Goal: Task Accomplishment & Management: Use online tool/utility

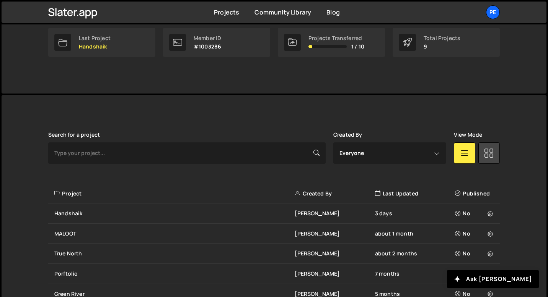
scroll to position [228, 0]
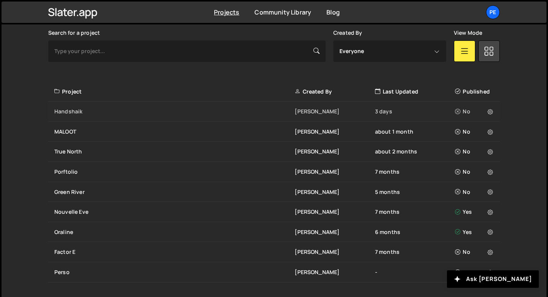
click at [99, 109] on div "Handshaik" at bounding box center [174, 112] width 240 height 8
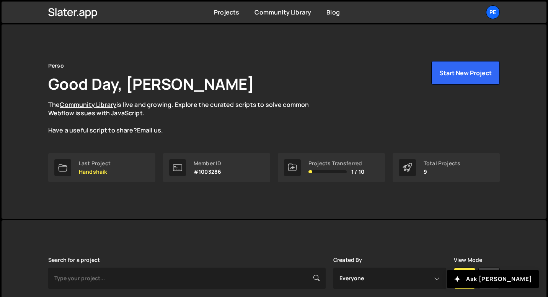
scroll to position [228, 0]
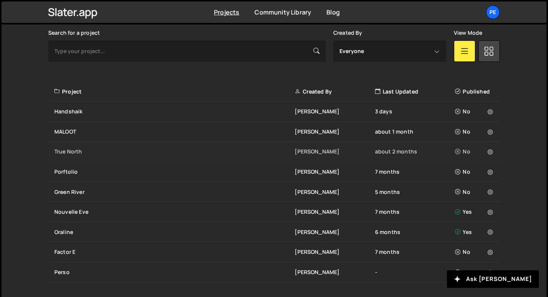
click at [85, 156] on div "True North Eliot BESSON about 2 months No" at bounding box center [273, 152] width 451 height 20
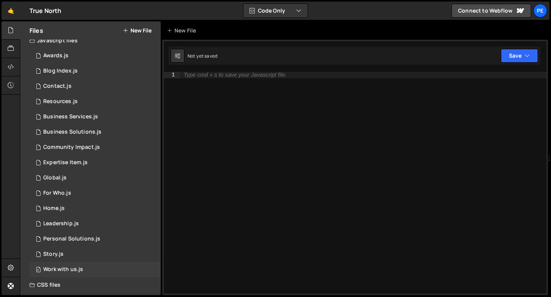
scroll to position [11, 0]
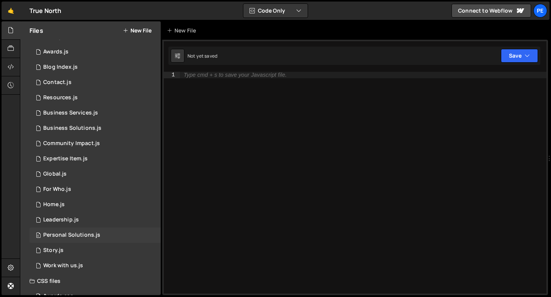
click at [62, 234] on div "Personal Solutions.js" at bounding box center [71, 235] width 57 height 7
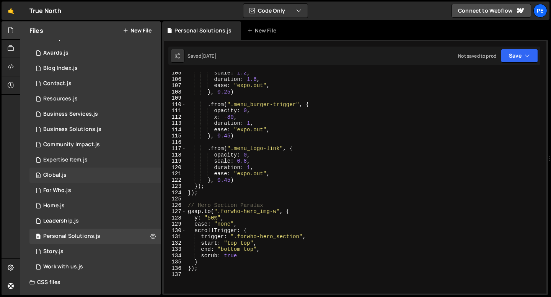
scroll to position [8, 0]
click at [57, 164] on div "Expertise Item.js" at bounding box center [65, 161] width 44 height 7
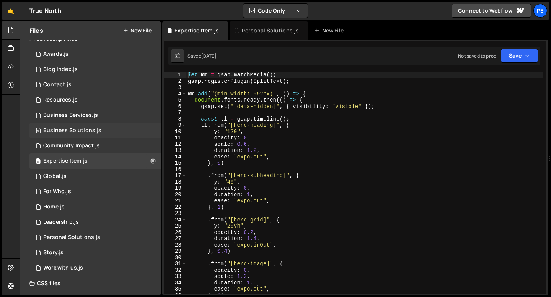
click at [86, 127] on div "Business Solutions.js" at bounding box center [72, 130] width 58 height 7
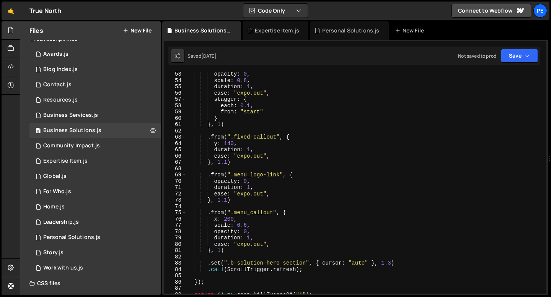
scroll to position [325, 0]
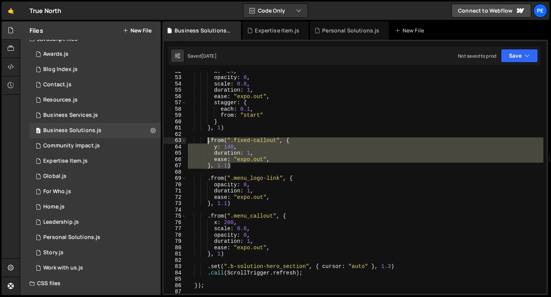
drag, startPoint x: 231, startPoint y: 168, endPoint x: 206, endPoint y: 143, distance: 34.6
click at [206, 143] on div "x : - 24 , opacity : 0 , scale : 0.8 , duration : 1 , ease : "expo.out" , stagg…" at bounding box center [364, 185] width 357 height 235
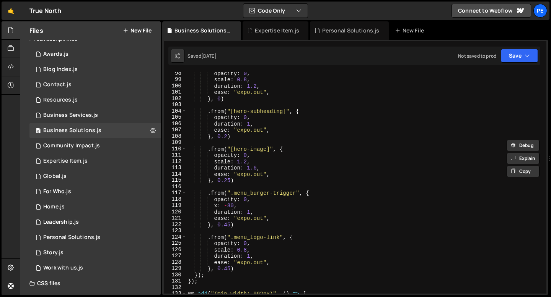
scroll to position [614, 0]
click at [238, 181] on div "opacity : 0 , scale : 0.8 , duration : 1.2 , ease : "expo.out" , } , 0 ) . from…" at bounding box center [364, 187] width 357 height 235
type textarea "}, 0.25)"
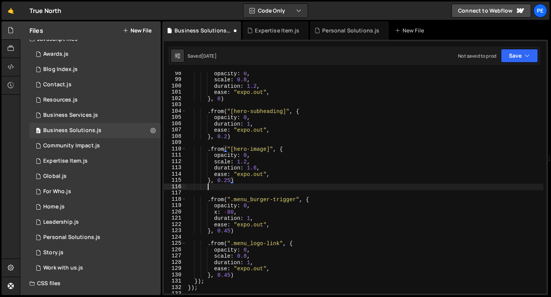
scroll to position [0, 1]
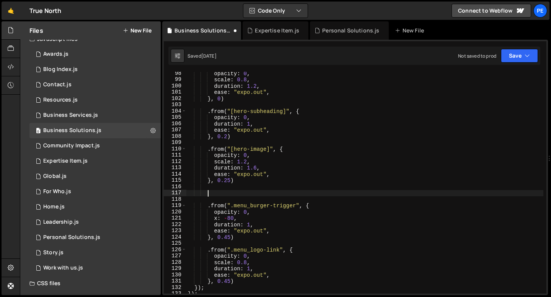
paste textarea "}, 1.1)"
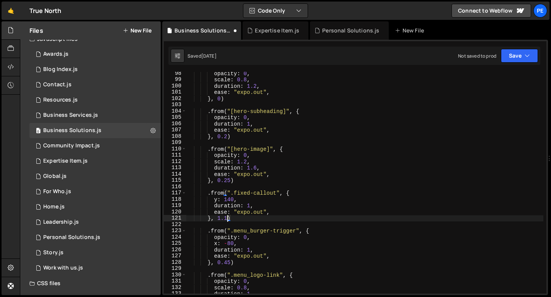
click at [227, 216] on div "opacity : 0 , scale : 0.8 , duration : 1.2 , ease : "expo.out" , } , 0 ) . from…" at bounding box center [364, 187] width 357 height 235
click at [231, 199] on div "opacity : 0 , scale : 0.8 , duration : 1.2 , ease : "expo.out" , } , 0 ) . from…" at bounding box center [364, 187] width 357 height 235
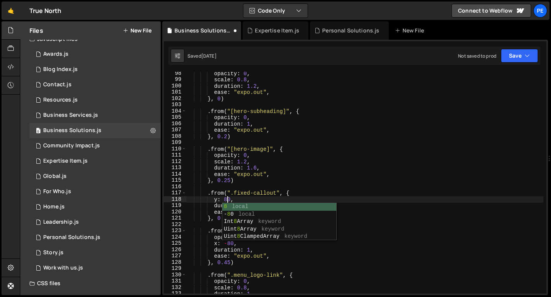
click at [264, 196] on div "opacity : 0 , scale : 0.8 , duration : 1.2 , ease : "expo.out" , } , 0 ) . from…" at bounding box center [364, 187] width 357 height 235
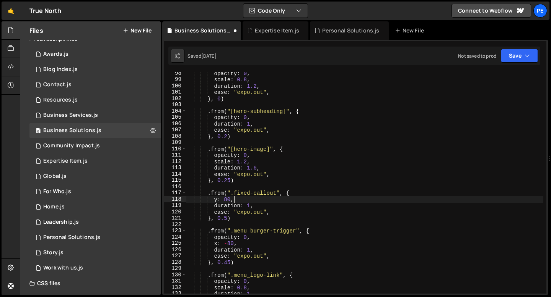
click at [263, 201] on div "opacity : 0 , scale : 0.8 , duration : 1.2 , ease : "expo.out" , } , 0 ) . from…" at bounding box center [364, 187] width 357 height 235
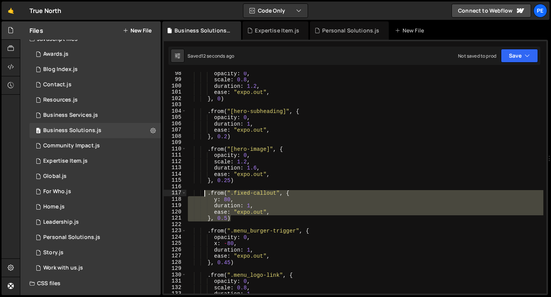
drag, startPoint x: 235, startPoint y: 220, endPoint x: 206, endPoint y: 196, distance: 37.7
click at [206, 196] on div "opacity : 0 , scale : 0.8 , duration : 1.2 , ease : "expo.out" , } , 0 ) . from…" at bounding box center [364, 187] width 357 height 235
type textarea ".from(".fixed-callout", { y: 80,"
click at [73, 117] on div "Business Services.js" at bounding box center [70, 115] width 55 height 7
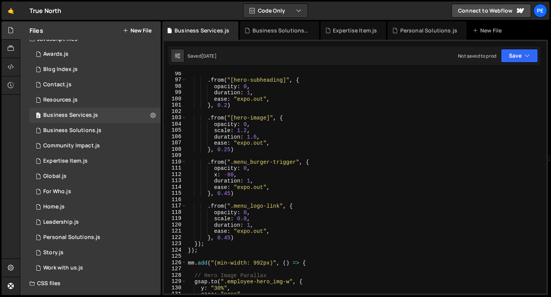
scroll to position [601, 0]
type textarea "}, 0.45)"
click at [235, 194] on div ". from ( "[hero-subheading]" , { opacity : 0 , duration : 1 , ease : "expo.out"…" at bounding box center [364, 187] width 357 height 235
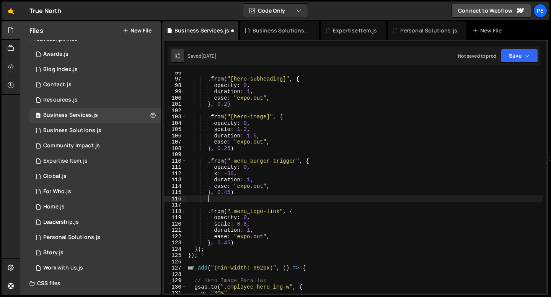
paste textarea "}, 0.5)"
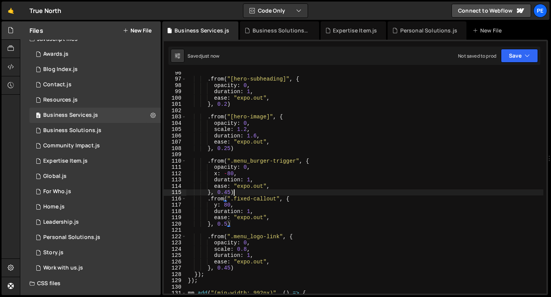
click at [245, 193] on div ". from ( "[hero-subheading]" , { opacity : 0 , duration : 1 , ease : "expo.out"…" at bounding box center [364, 187] width 357 height 235
type textarea "}, 0.45)"
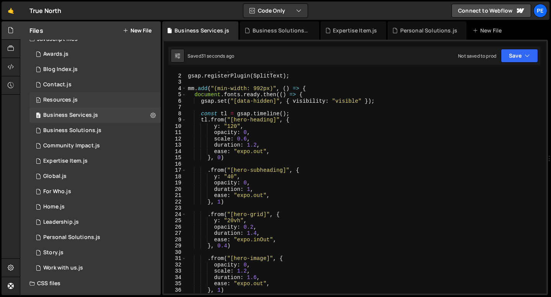
scroll to position [0, 0]
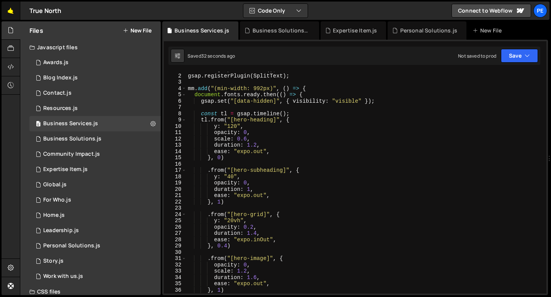
click at [12, 8] on link "🤙" at bounding box center [11, 11] width 19 height 18
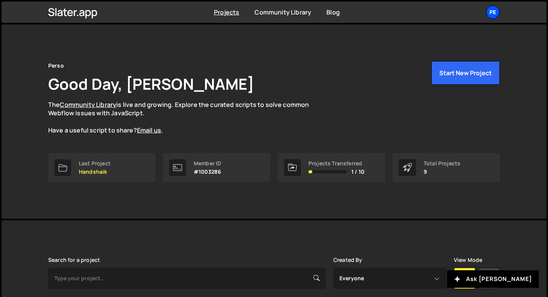
click at [495, 7] on div "Pe" at bounding box center [493, 12] width 14 height 14
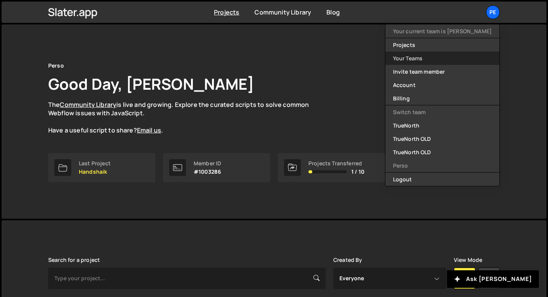
click at [440, 55] on link "Your Teams" at bounding box center [442, 58] width 114 height 13
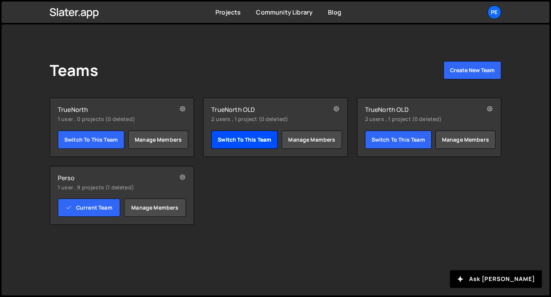
click at [224, 143] on link "Switch to this team" at bounding box center [244, 140] width 67 height 18
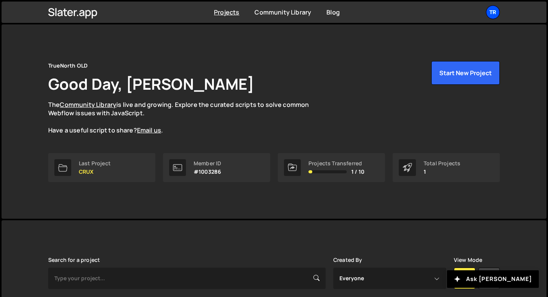
click at [491, 17] on div "Tr" at bounding box center [493, 12] width 14 height 14
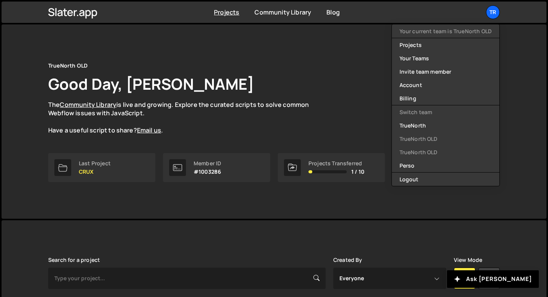
click at [326, 106] on div "TrueNorth OLD Good Day, Eliot BESSON The Community Library is live and growing.…" at bounding box center [273, 98] width 451 height 74
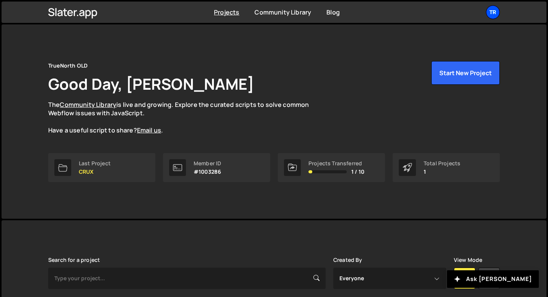
click at [493, 16] on div "Tr" at bounding box center [493, 12] width 14 height 14
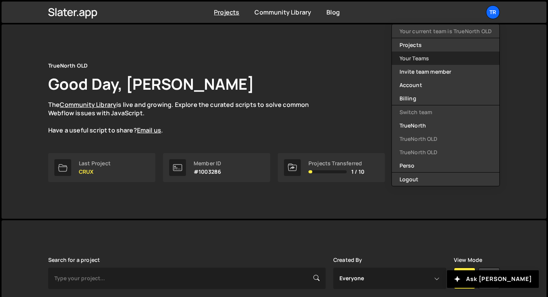
click at [454, 55] on link "Your Teams" at bounding box center [445, 58] width 107 height 13
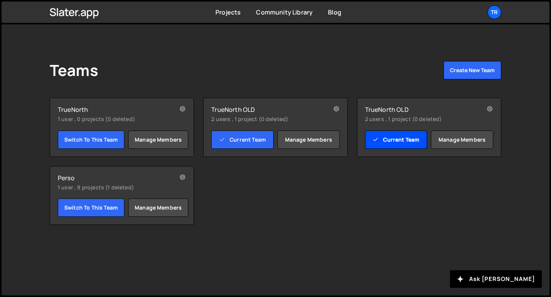
click at [399, 140] on link "Current Team" at bounding box center [396, 140] width 62 height 18
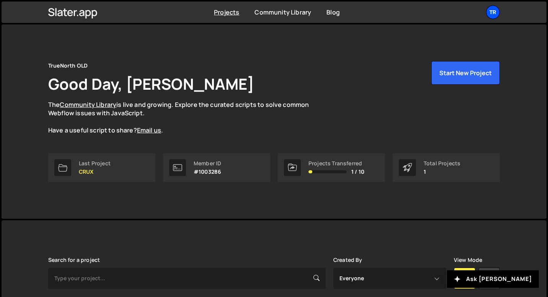
click at [496, 16] on div "Tr" at bounding box center [493, 12] width 14 height 14
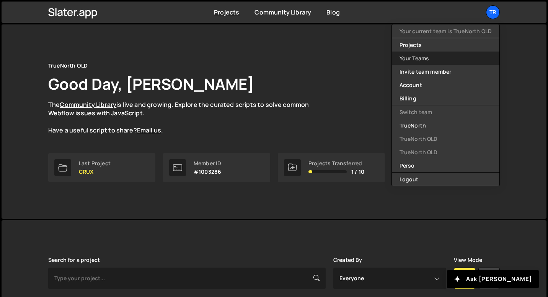
click at [426, 57] on link "Your Teams" at bounding box center [445, 58] width 107 height 13
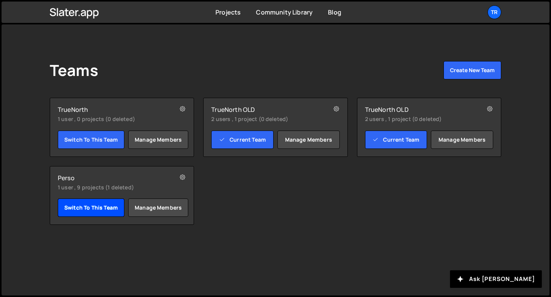
click at [86, 206] on link "Switch to this team" at bounding box center [91, 208] width 67 height 18
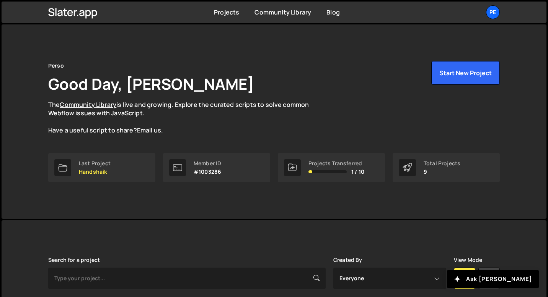
scroll to position [206, 0]
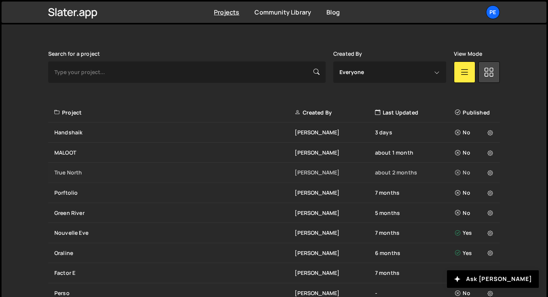
click at [102, 169] on div "True North" at bounding box center [174, 173] width 240 height 8
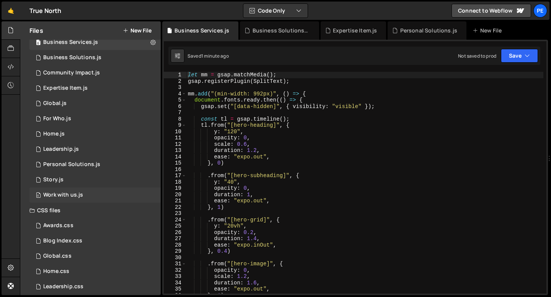
scroll to position [104, 0]
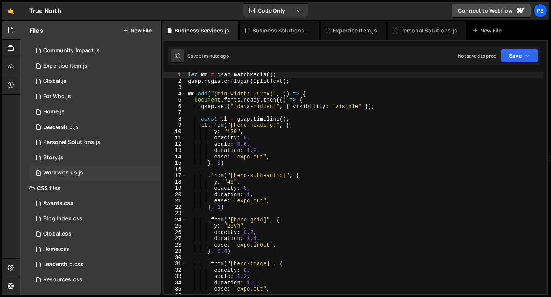
click at [67, 167] on div "0 Work with us.js 0" at bounding box center [94, 173] width 131 height 15
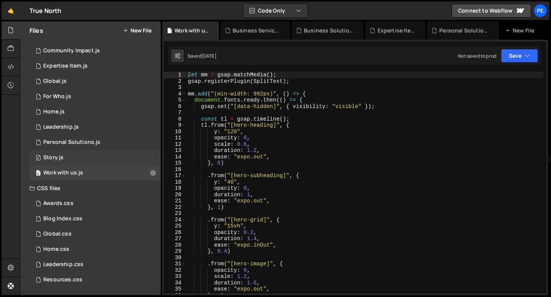
click at [65, 156] on div "0 Story.js 0" at bounding box center [94, 157] width 131 height 15
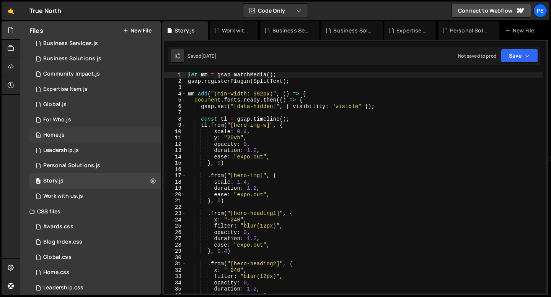
scroll to position [62, 0]
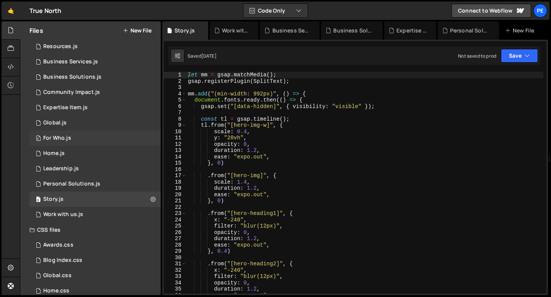
click at [61, 137] on div "For Who.js" at bounding box center [57, 138] width 28 height 7
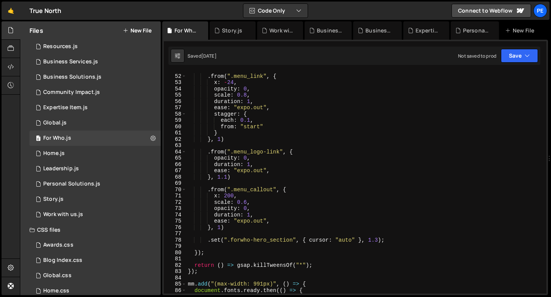
scroll to position [320, 0]
click at [250, 30] on icon at bounding box center [249, 31] width 5 height 8
click at [252, 29] on icon at bounding box center [252, 31] width 5 height 8
click at [276, 31] on icon at bounding box center [276, 31] width 5 height 8
click at [284, 30] on icon at bounding box center [285, 31] width 5 height 8
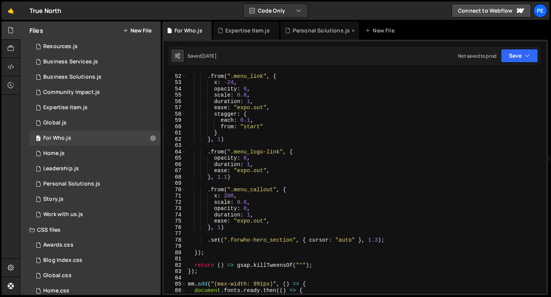
click at [0, 0] on icon at bounding box center [0, 0] width 0 height 0
click at [283, 32] on icon at bounding box center [285, 31] width 5 height 8
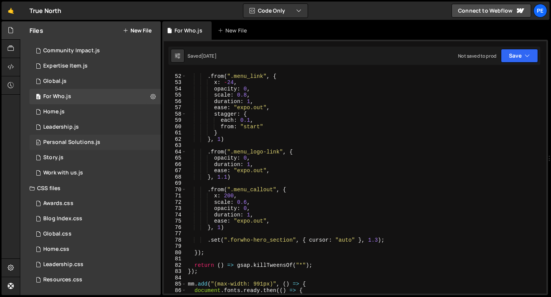
scroll to position [33, 0]
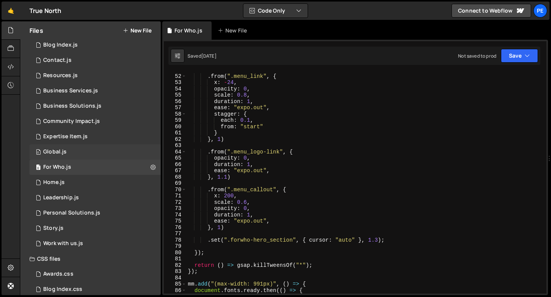
click at [71, 157] on div "0 Global.js 0" at bounding box center [94, 152] width 131 height 15
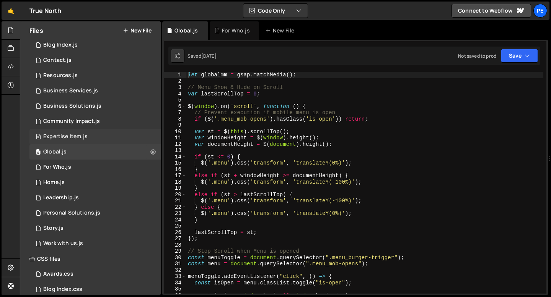
click at [88, 139] on div "0 Expertise Item.js 0" at bounding box center [94, 136] width 131 height 15
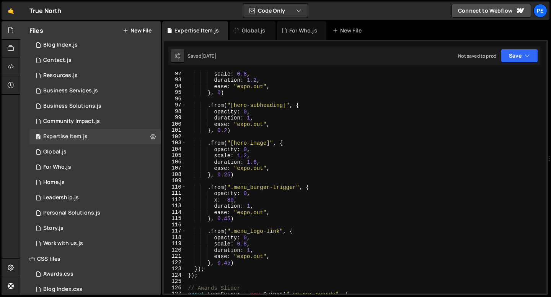
scroll to position [575, 0]
click at [237, 219] on div "scale : 0.8 , duration : 1.2 , ease : "expo.out" , } , 0 ) . from ( "[hero-subh…" at bounding box center [364, 188] width 357 height 235
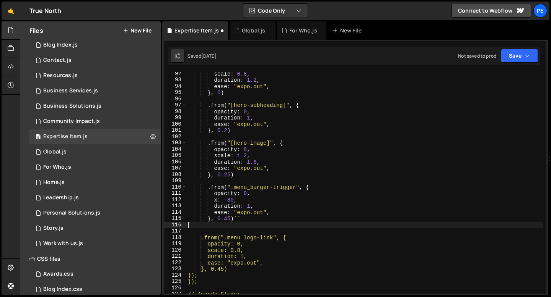
scroll to position [0, 0]
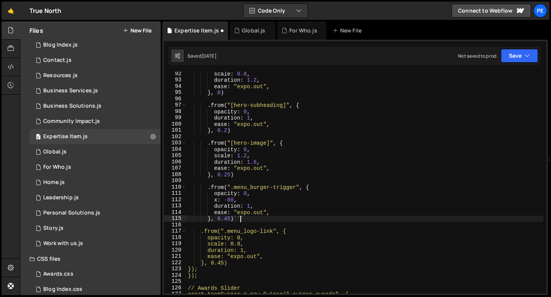
type textarea "}, 0.45)`"
type textarea "}, 0.45)"
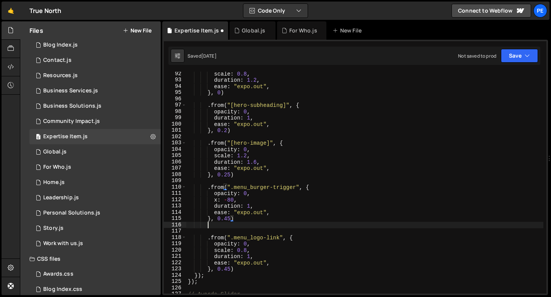
scroll to position [0, 1]
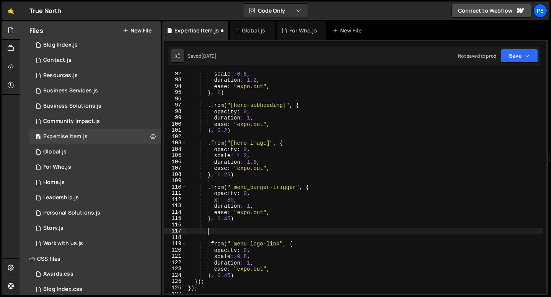
paste textarea "}, 0.5)"
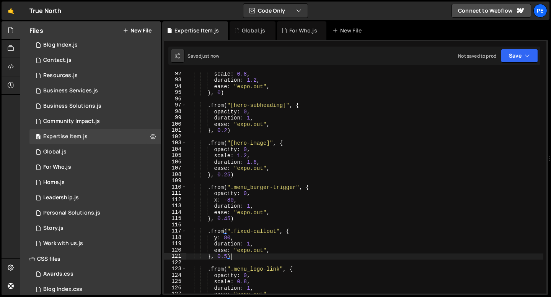
type textarea "}, 0.5)"
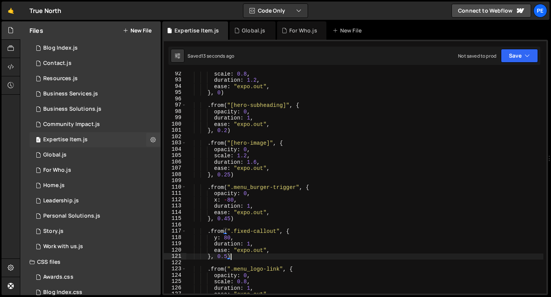
scroll to position [31, 0]
click at [53, 216] on div "Personal Solutions.js" at bounding box center [71, 215] width 57 height 7
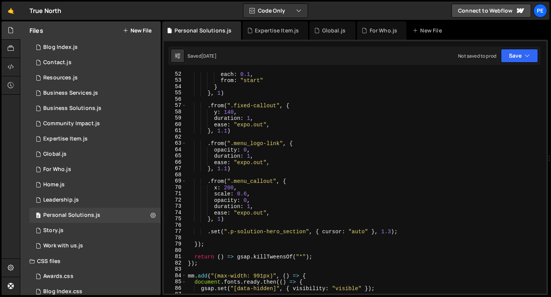
scroll to position [323, 0]
click at [100, 193] on div "0 Leadership.js 0" at bounding box center [94, 200] width 131 height 15
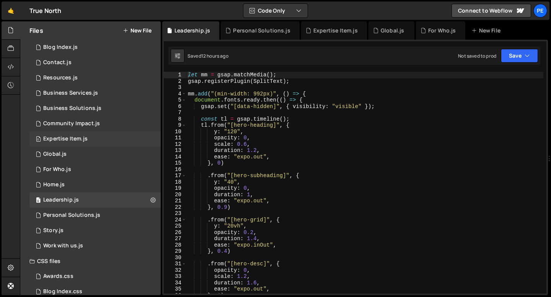
click at [89, 138] on div "0 Expertise Item.js 0" at bounding box center [94, 139] width 131 height 15
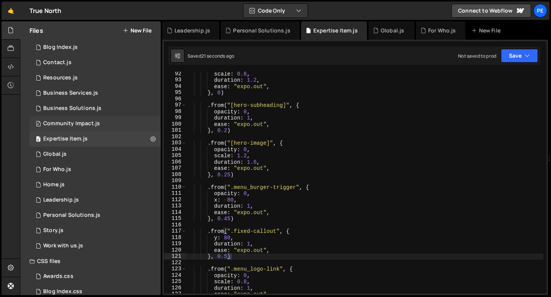
click at [97, 118] on div "0 Community Impact.js 0" at bounding box center [94, 123] width 131 height 15
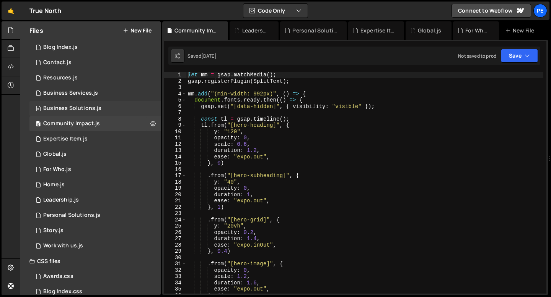
click at [100, 108] on div "0 Business Solutions.js 0" at bounding box center [94, 108] width 131 height 15
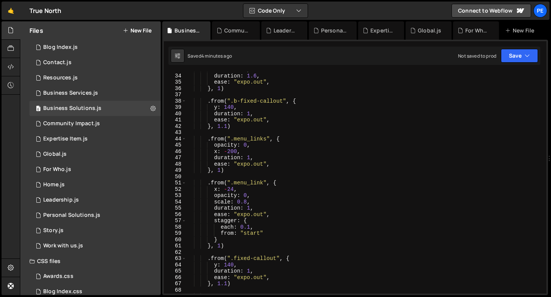
scroll to position [207, 0]
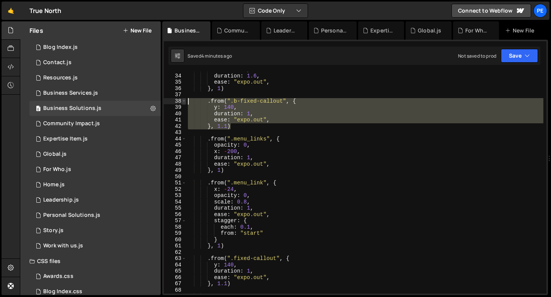
drag, startPoint x: 230, startPoint y: 127, endPoint x: 185, endPoint y: 99, distance: 53.1
click at [185, 99] on div "}, 1.1) 33 34 35 36 37 38 39 40 41 42 43 44 45 46 47 48 49 50 51 52 53 54 55 56…" at bounding box center [355, 183] width 382 height 222
type textarea ".from(".b-fixed-callout", { y: 140,"
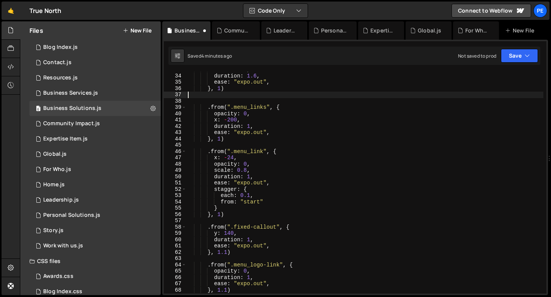
type textarea "}, 1)"
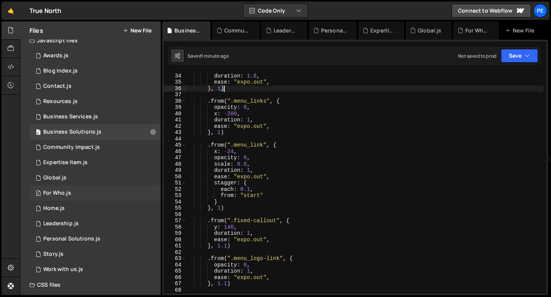
scroll to position [0, 0]
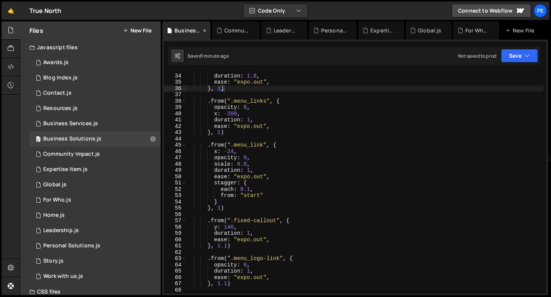
click at [204, 31] on icon at bounding box center [204, 31] width 5 height 8
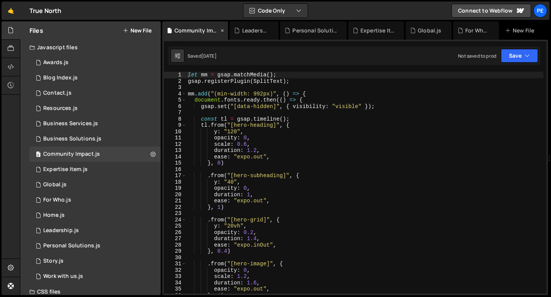
click at [223, 31] on icon at bounding box center [221, 31] width 5 height 8
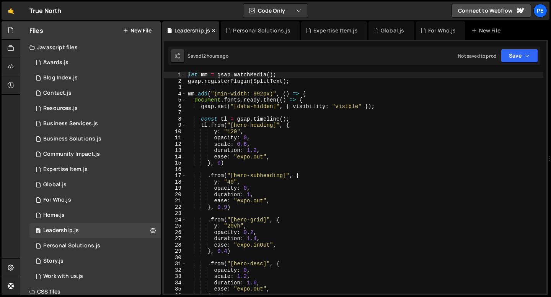
click at [211, 31] on icon at bounding box center [213, 31] width 5 height 8
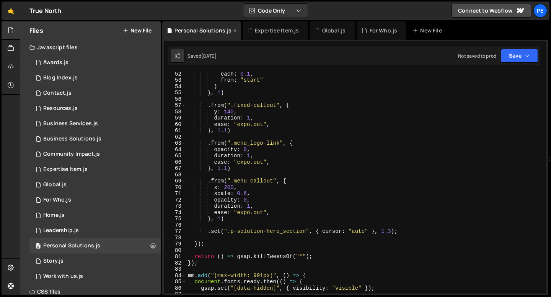
click at [232, 31] on icon at bounding box center [234, 31] width 5 height 8
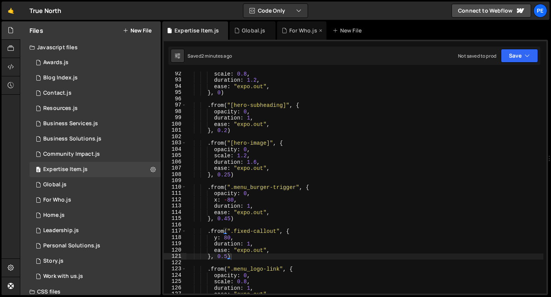
click at [0, 0] on icon at bounding box center [0, 0] width 0 height 0
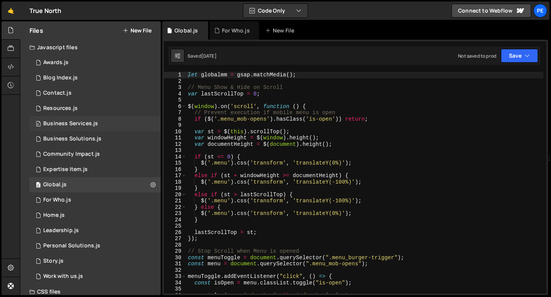
click at [102, 124] on div "0 Business Services.js 0" at bounding box center [94, 123] width 131 height 15
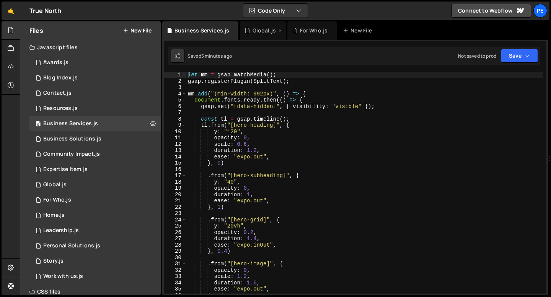
click at [279, 30] on icon at bounding box center [279, 31] width 5 height 8
click at [0, 0] on icon at bounding box center [0, 0] width 0 height 0
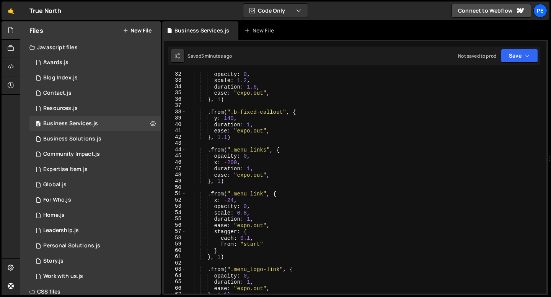
scroll to position [195, 0]
click at [241, 111] on div ". from ( "[hero-image]" , { opacity : 0 , scale : 1.2 , duration : 1.6 , ease :…" at bounding box center [364, 183] width 357 height 235
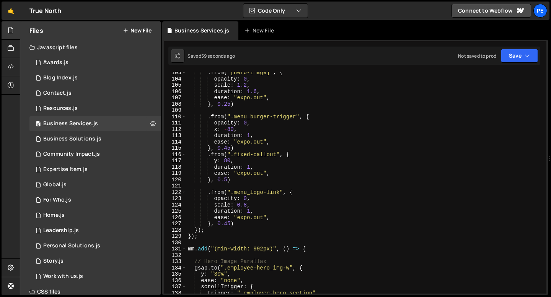
scroll to position [664, 0]
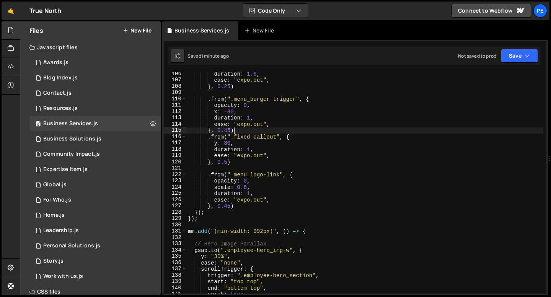
click at [238, 130] on div "duration : 1.6 , ease : "expo.out" , } , 0.25 ) . from ( ".menu_burger-trigger"…" at bounding box center [364, 188] width 357 height 235
type textarea "}, 0.45)"
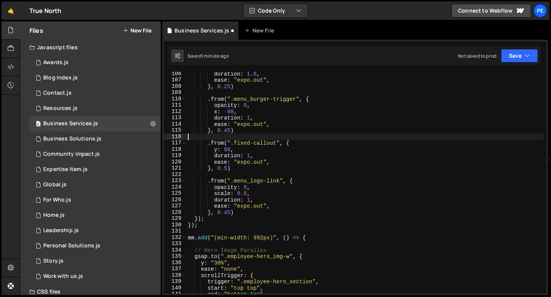
scroll to position [0, 0]
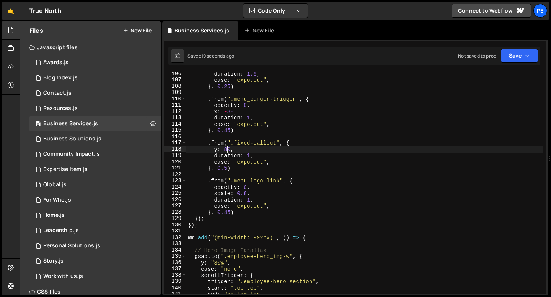
click at [228, 147] on div "duration : 1.6 , ease : "expo.out" , } , 0.25 ) . from ( ".menu_burger-trigger"…" at bounding box center [364, 188] width 357 height 235
type textarea "y: "100%","
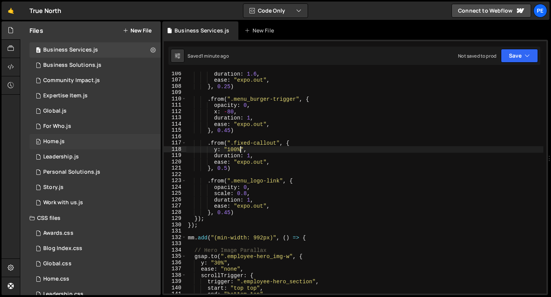
scroll to position [104, 0]
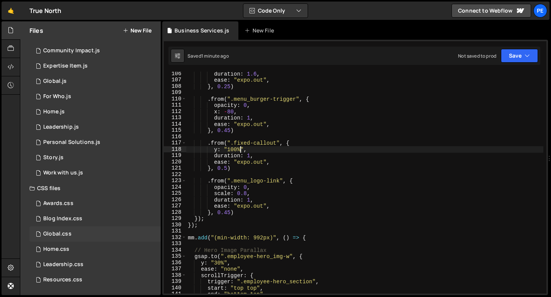
click at [70, 238] on div "Global.css 0" at bounding box center [94, 234] width 131 height 15
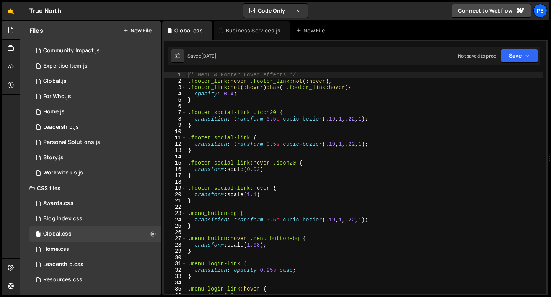
type textarea ".footer_social-link {"
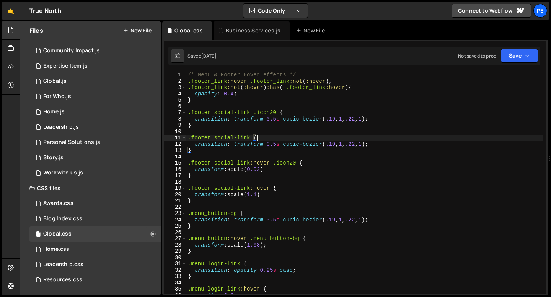
click at [257, 139] on div "/* Menu & Footer Hover effects */ .footer_link :hover ~ .footer_link :not ( :ho…" at bounding box center [364, 189] width 357 height 235
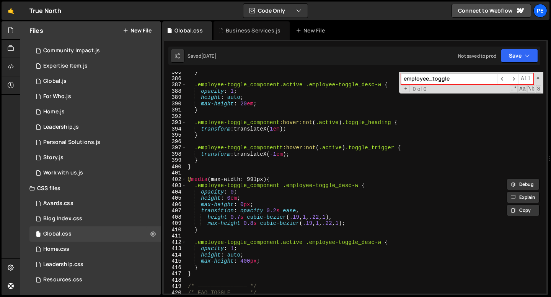
scroll to position [2425, 0]
type input "employee_toggle"
click at [250, 261] on div "} .employee-toggle_component.active .employee-toggle_desc-w { opacity : 1 ; hei…" at bounding box center [364, 186] width 357 height 235
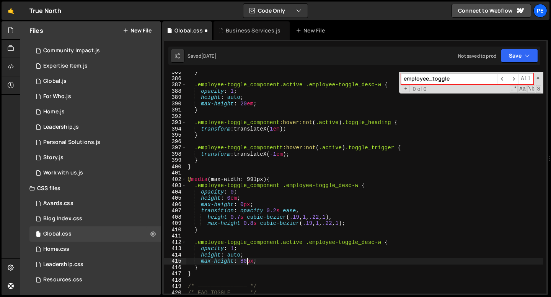
scroll to position [0, 4]
type textarea "max-height: 800px;"
